Goal: Check status

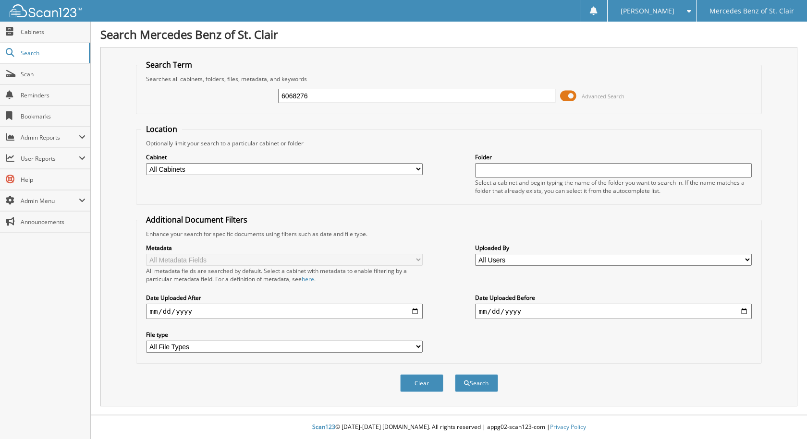
type input "6068276"
click at [455, 374] on button "Search" at bounding box center [476, 383] width 43 height 18
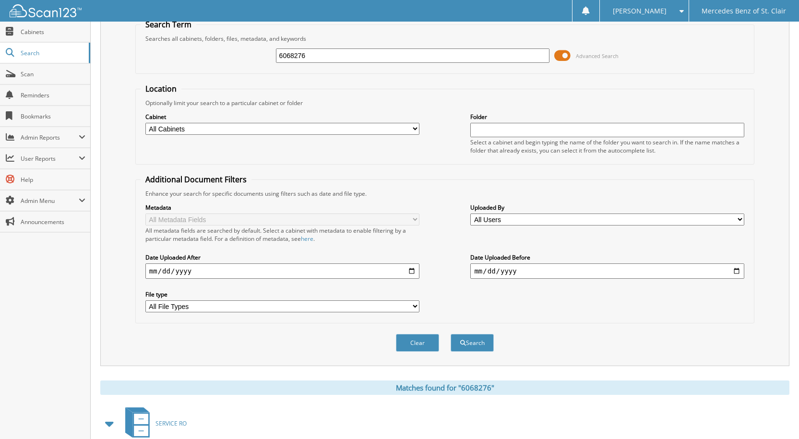
scroll to position [97, 0]
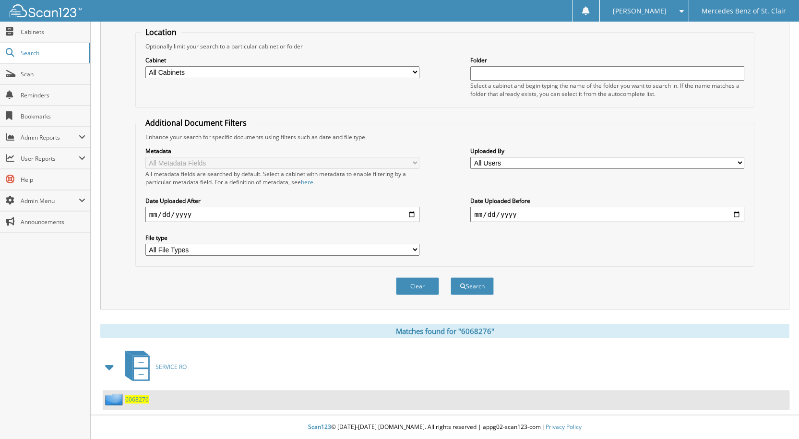
click at [136, 398] on span "6068276" at bounding box center [137, 400] width 24 height 8
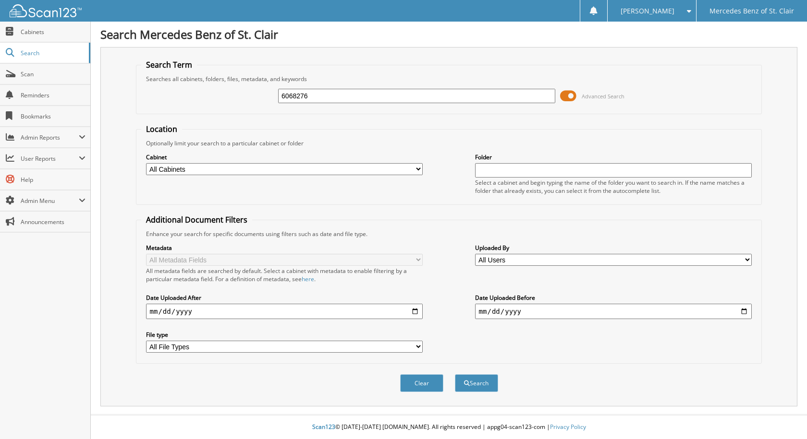
type input "6068276"
click at [455, 374] on button "Search" at bounding box center [476, 383] width 43 height 18
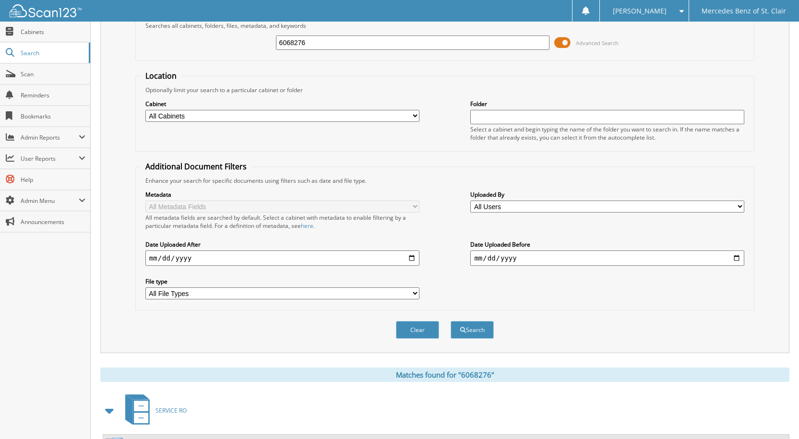
scroll to position [97, 0]
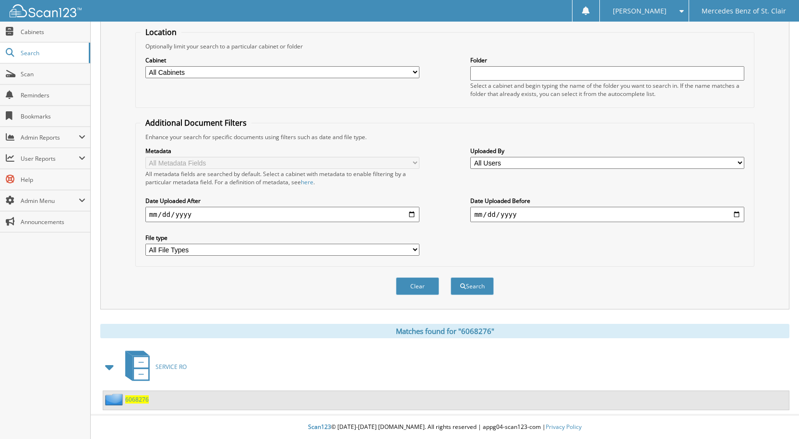
click at [140, 397] on span "6068276" at bounding box center [137, 400] width 24 height 8
